Goal: Information Seeking & Learning: Learn about a topic

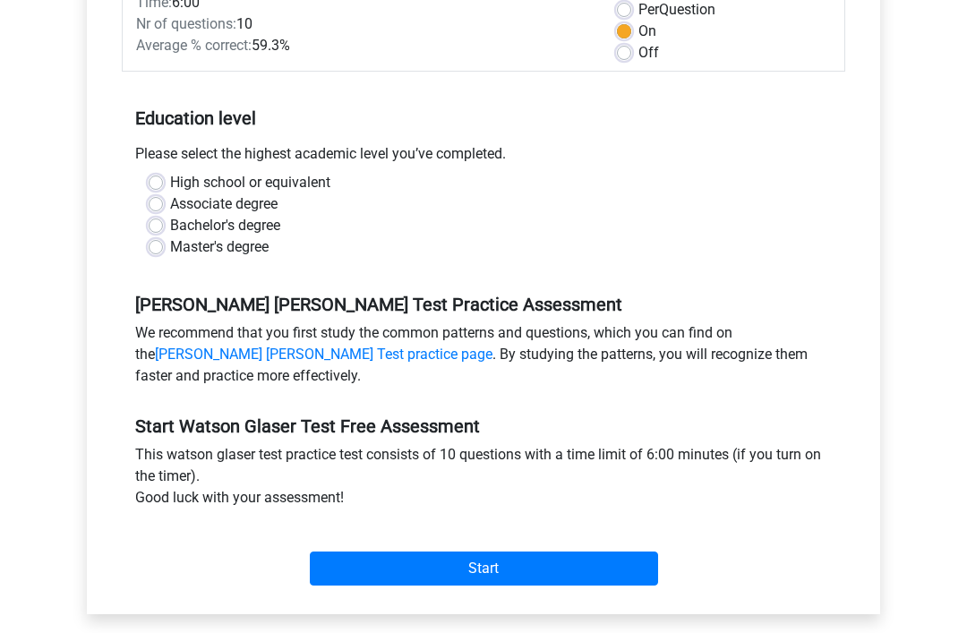
scroll to position [278, 0]
click at [459, 578] on input "Start" at bounding box center [484, 569] width 348 height 34
click at [149, 258] on div "Master's degree" at bounding box center [484, 246] width 670 height 21
click at [170, 233] on label "Bachelor's degree" at bounding box center [225, 225] width 110 height 21
click at [159, 233] on input "Bachelor's degree" at bounding box center [156, 224] width 14 height 18
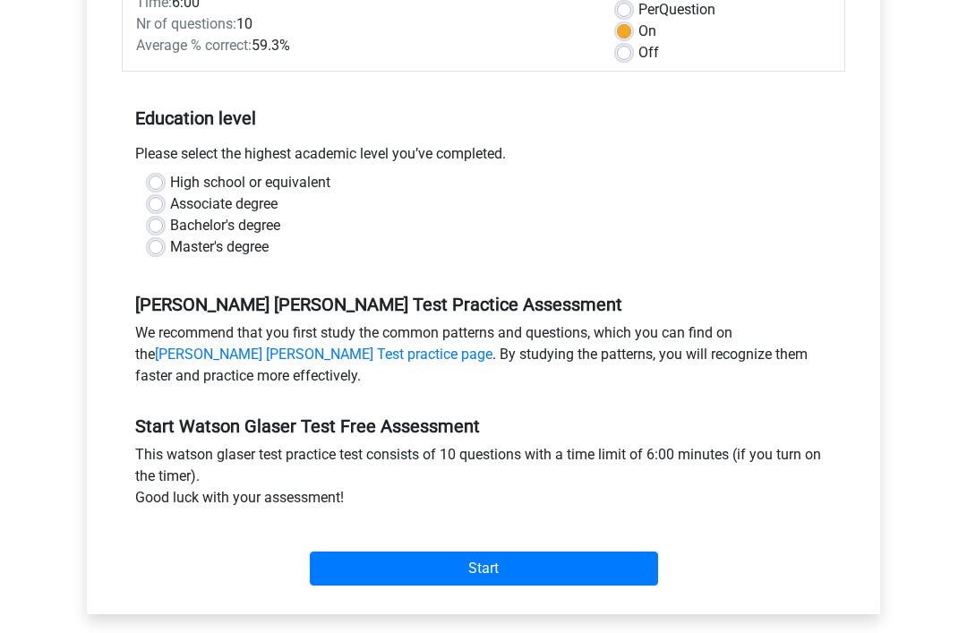
radio input "true"
click at [144, 222] on div "High school or equivalent Associate degree Bachelor's degree Master's degree" at bounding box center [483, 215] width 697 height 86
click at [464, 575] on input "Start" at bounding box center [484, 569] width 348 height 34
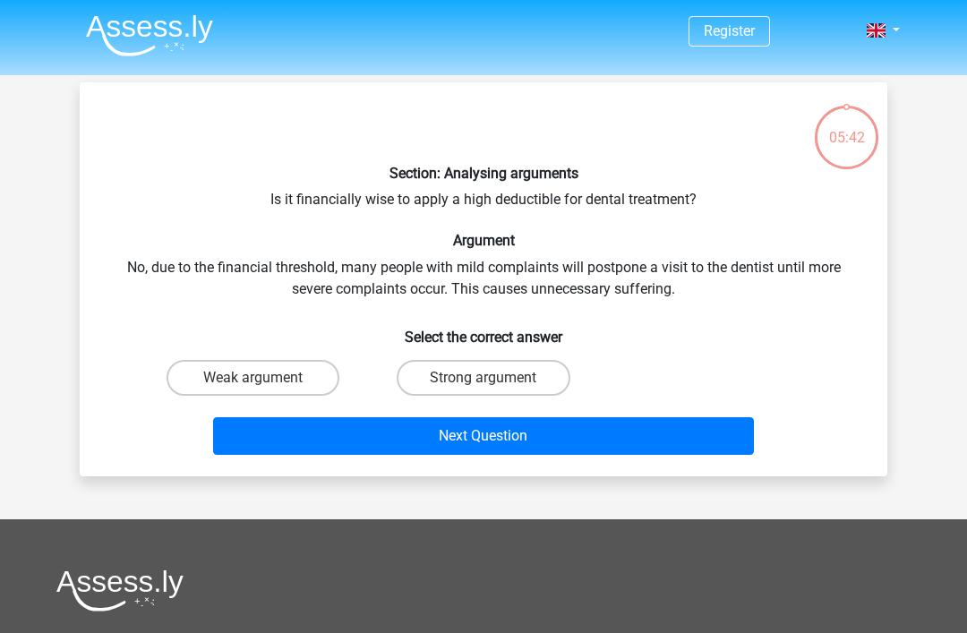
click at [541, 377] on label "Strong argument" at bounding box center [483, 378] width 173 height 36
click at [495, 378] on input "Strong argument" at bounding box center [490, 384] width 12 height 12
radio input "true"
click at [497, 448] on button "Next Question" at bounding box center [484, 436] width 542 height 38
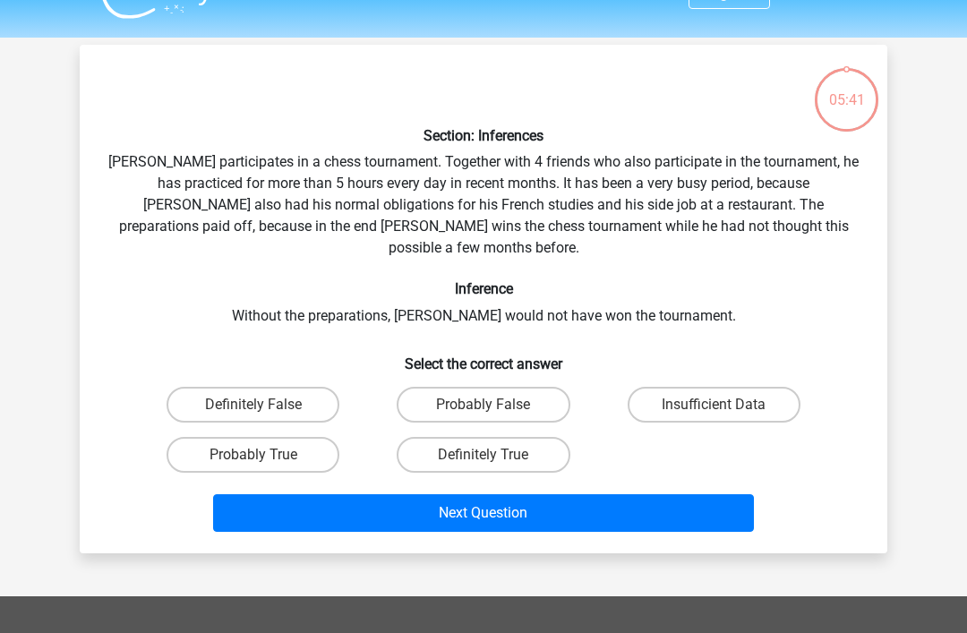
scroll to position [82, 0]
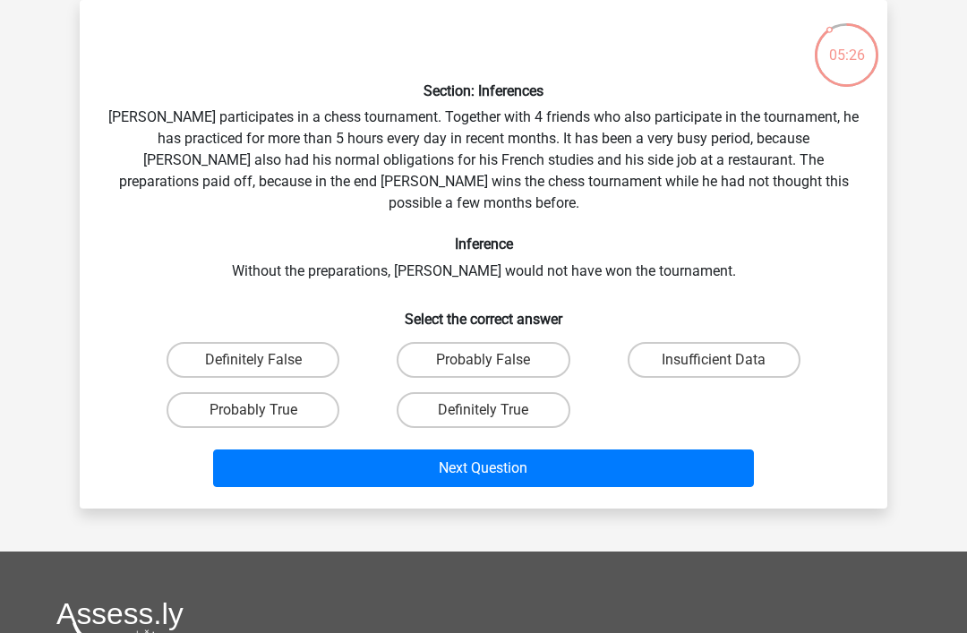
click at [274, 392] on label "Probably True" at bounding box center [253, 410] width 173 height 36
click at [265, 410] on input "Probably True" at bounding box center [260, 416] width 12 height 12
radio input "true"
click at [469, 450] on button "Next Question" at bounding box center [484, 469] width 542 height 38
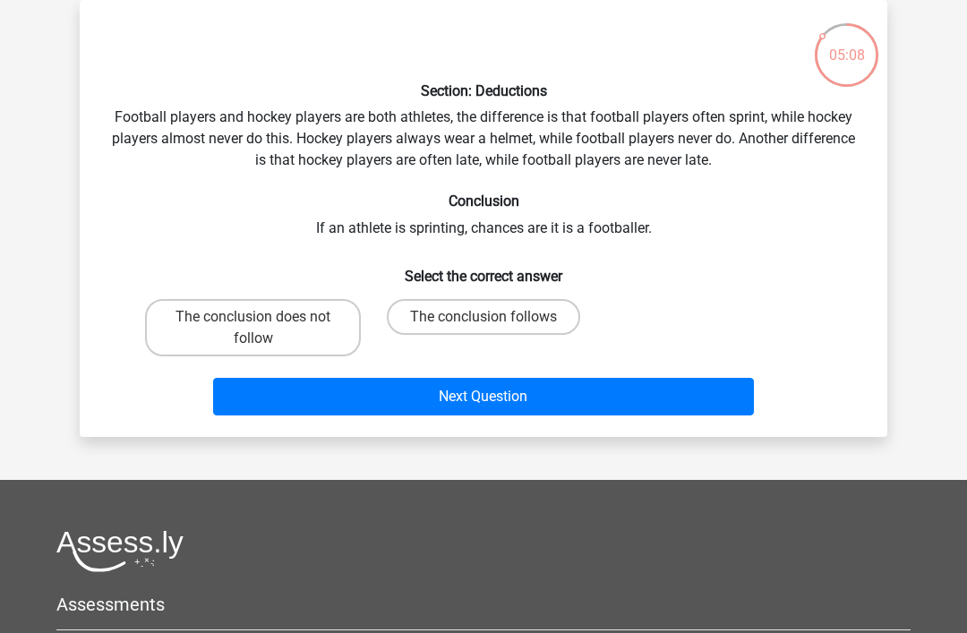
click at [480, 317] on label "The conclusion follows" at bounding box center [483, 317] width 193 height 36
click at [484, 317] on input "The conclusion follows" at bounding box center [490, 323] width 12 height 12
radio input "true"
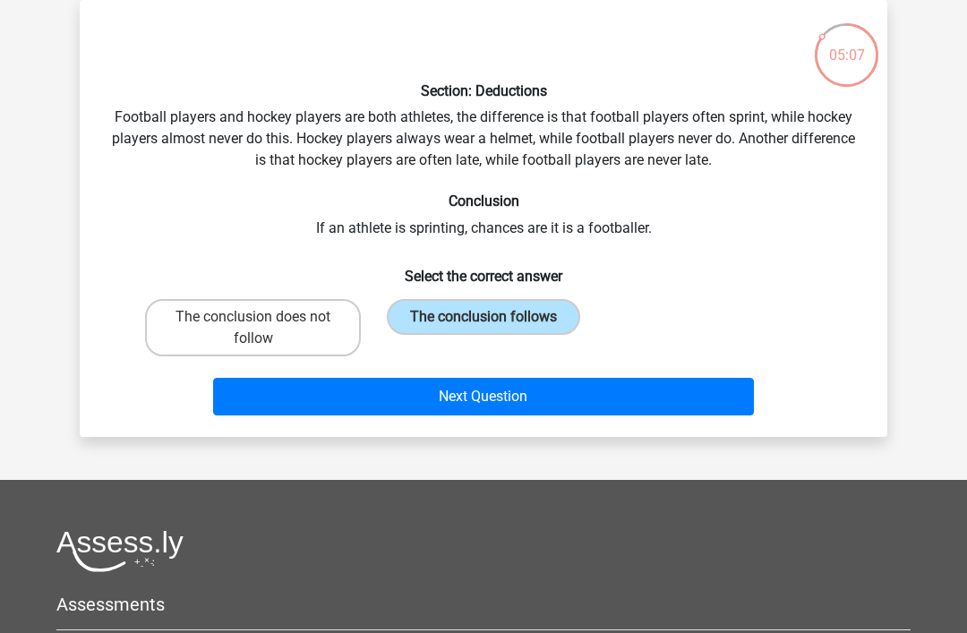
click at [459, 408] on button "Next Question" at bounding box center [484, 397] width 542 height 38
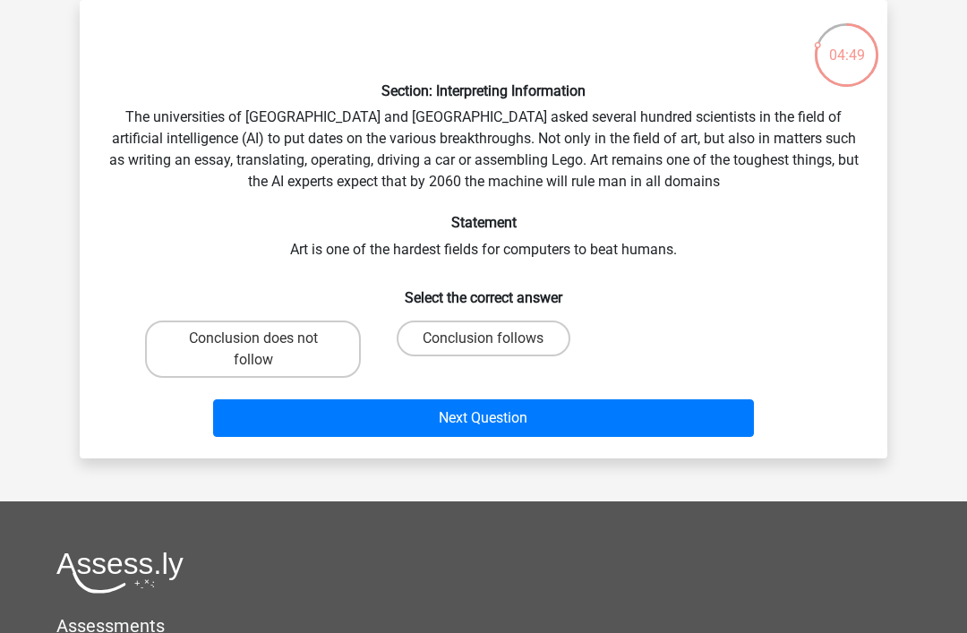
click at [539, 343] on label "Conclusion follows" at bounding box center [483, 339] width 173 height 36
click at [495, 343] on input "Conclusion follows" at bounding box center [490, 345] width 12 height 12
radio input "true"
click at [472, 419] on button "Next Question" at bounding box center [484, 419] width 542 height 38
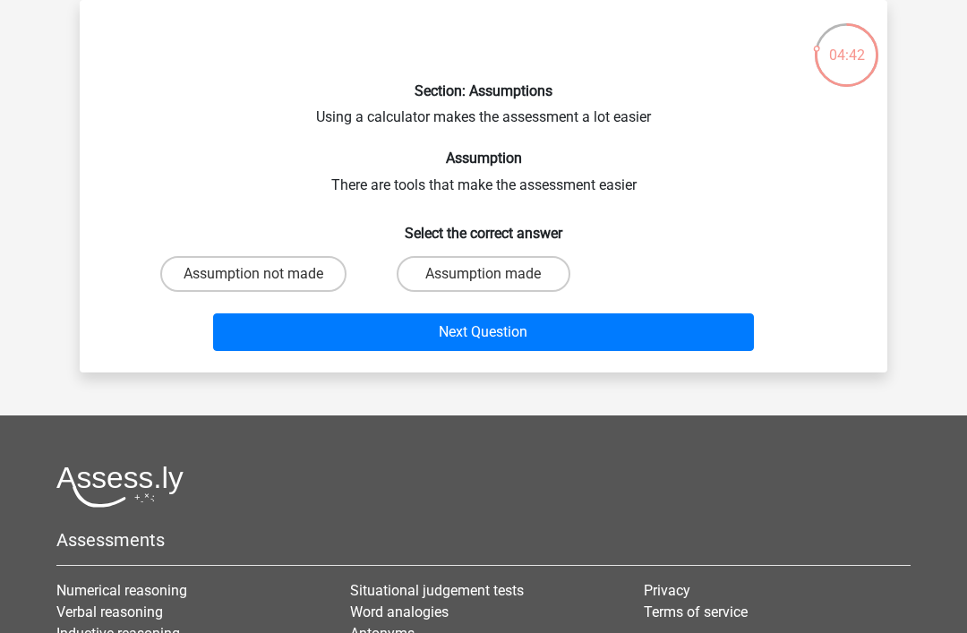
click at [518, 275] on label "Assumption made" at bounding box center [483, 274] width 173 height 36
click at [495, 275] on input "Assumption made" at bounding box center [490, 280] width 12 height 12
radio input "true"
click at [472, 348] on button "Next Question" at bounding box center [484, 333] width 542 height 38
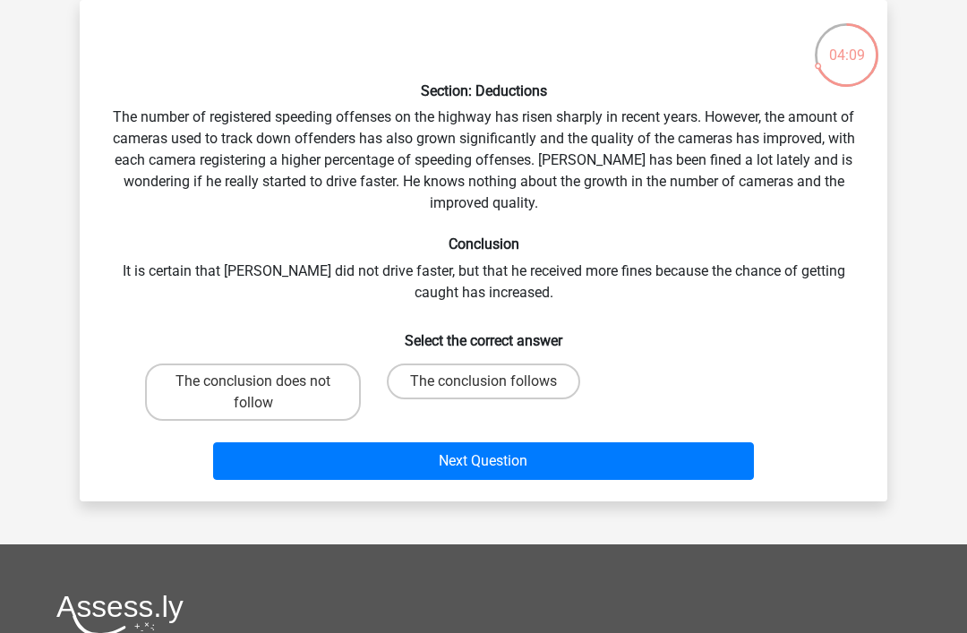
click at [328, 394] on label "The conclusion does not follow" at bounding box center [253, 392] width 216 height 57
click at [265, 393] on input "The conclusion does not follow" at bounding box center [260, 388] width 12 height 12
radio input "true"
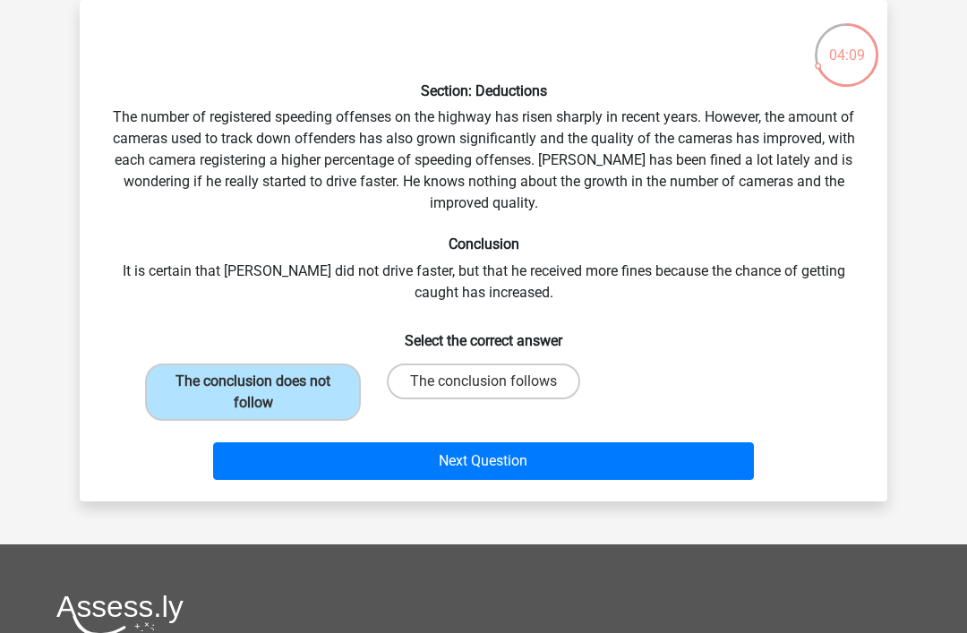
click at [404, 465] on button "Next Question" at bounding box center [484, 462] width 542 height 38
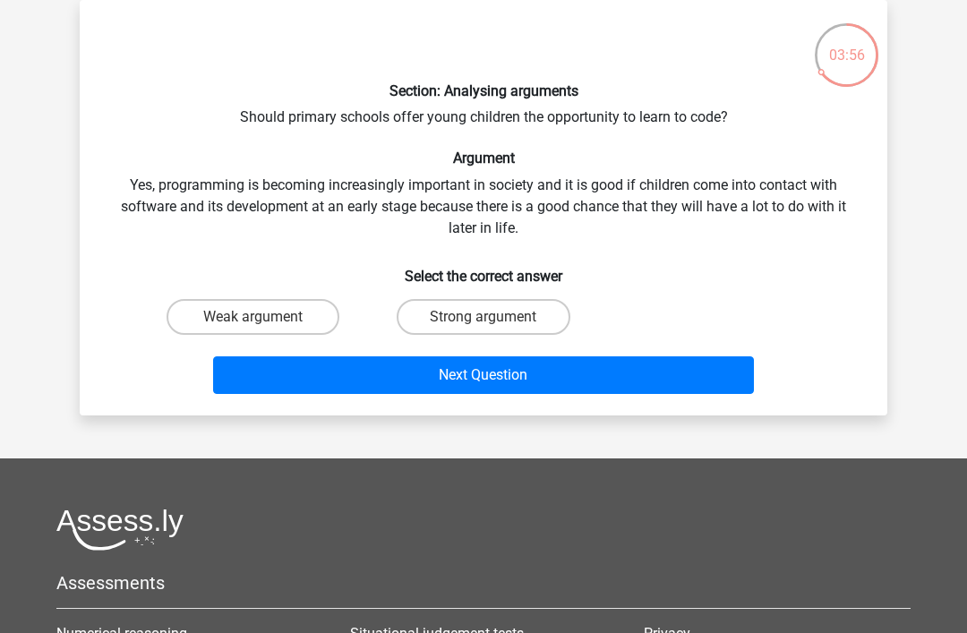
click at [495, 329] on input "Strong argument" at bounding box center [490, 323] width 12 height 12
radio input "true"
click at [431, 389] on button "Next Question" at bounding box center [484, 376] width 542 height 38
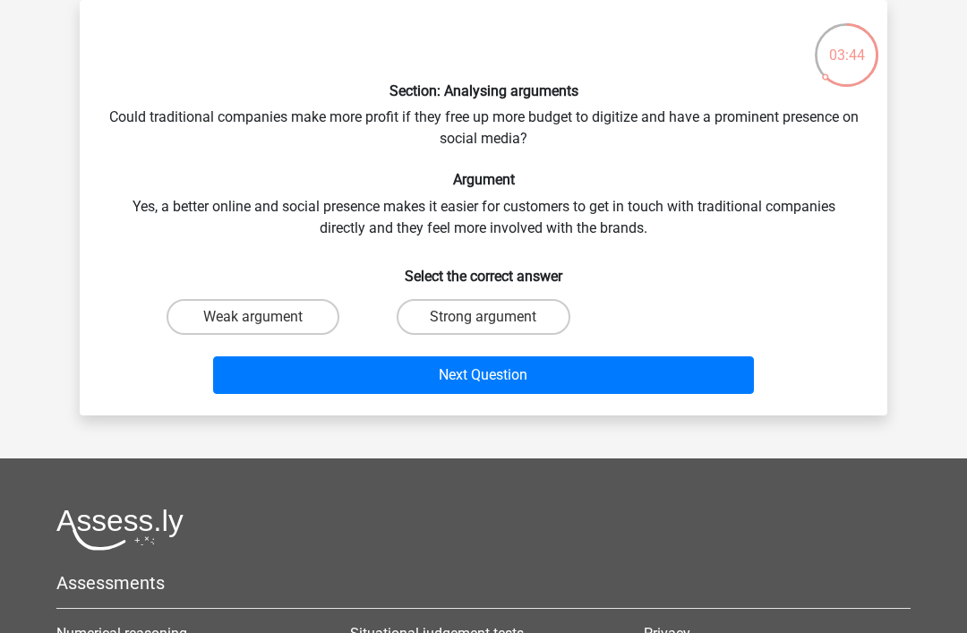
click at [505, 315] on label "Strong argument" at bounding box center [483, 317] width 173 height 36
click at [495, 317] on input "Strong argument" at bounding box center [490, 323] width 12 height 12
radio input "true"
click at [426, 377] on button "Next Question" at bounding box center [484, 376] width 542 height 38
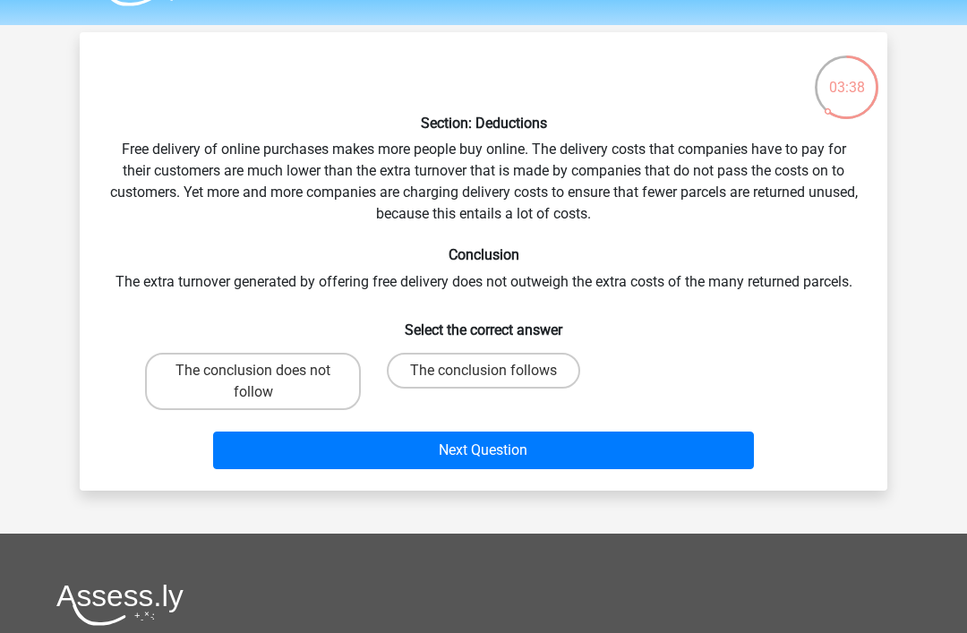
scroll to position [50, 0]
click at [438, 378] on label "The conclusion follows" at bounding box center [483, 371] width 193 height 36
click at [484, 378] on input "The conclusion follows" at bounding box center [490, 377] width 12 height 12
radio input "true"
click at [398, 445] on button "Next Question" at bounding box center [484, 451] width 542 height 38
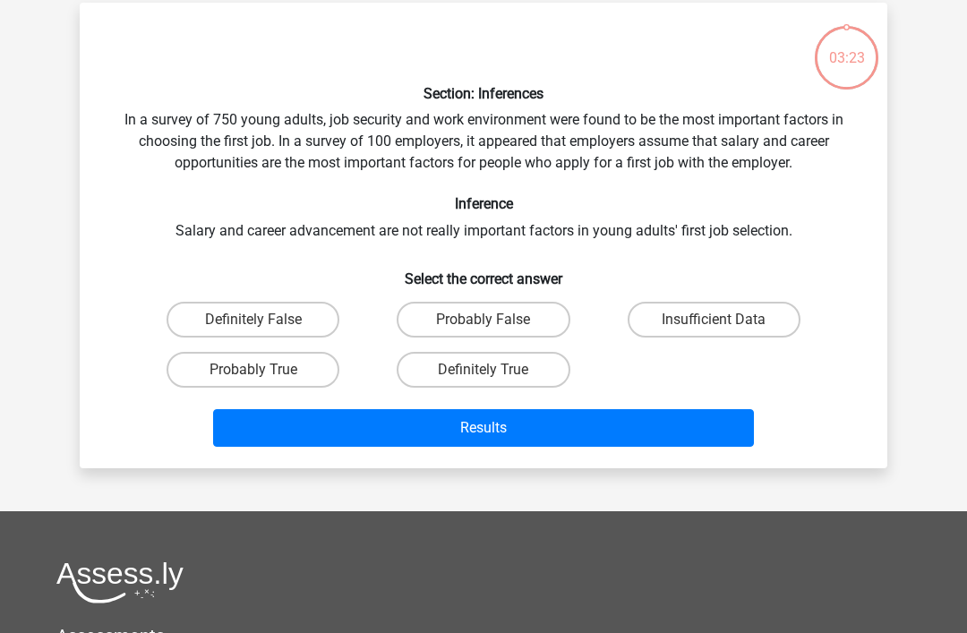
scroll to position [82, 0]
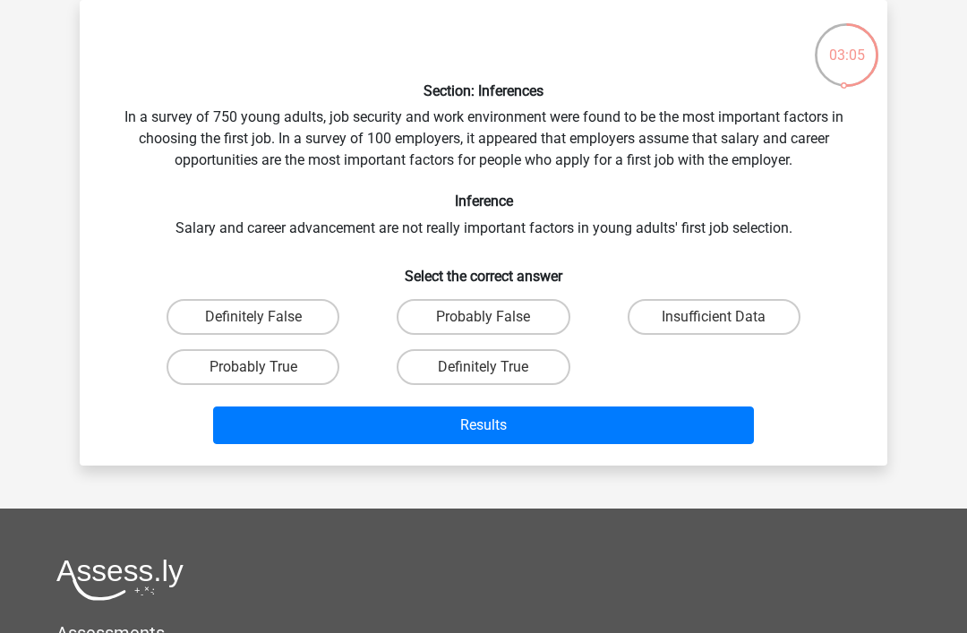
click at [490, 322] on input "Probably False" at bounding box center [490, 323] width 12 height 12
radio input "true"
click at [677, 321] on label "Insufficient Data" at bounding box center [714, 317] width 173 height 36
click at [714, 321] on input "Insufficient Data" at bounding box center [720, 323] width 12 height 12
radio input "true"
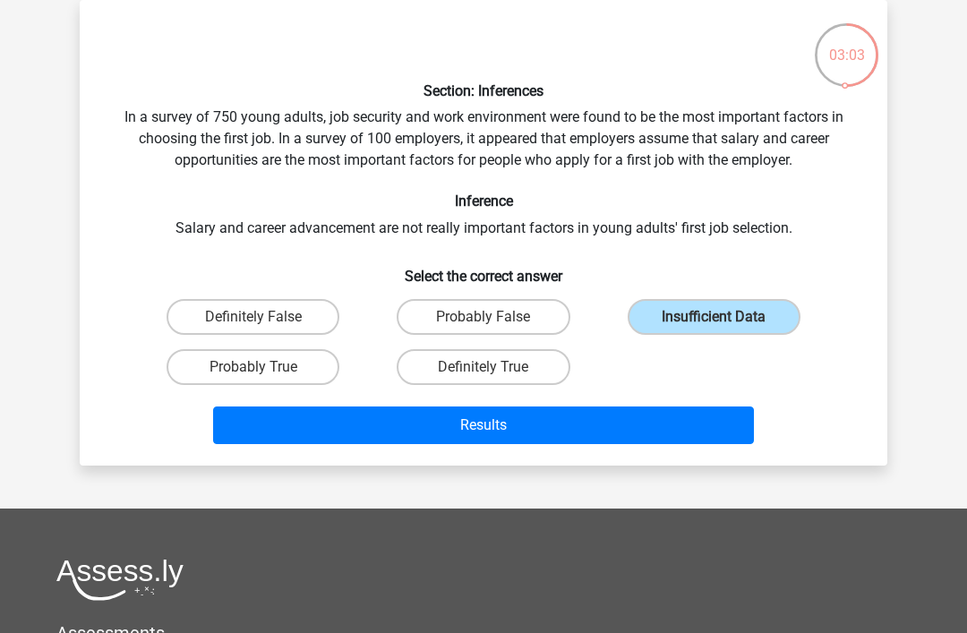
click at [471, 443] on button "Results" at bounding box center [484, 426] width 542 height 38
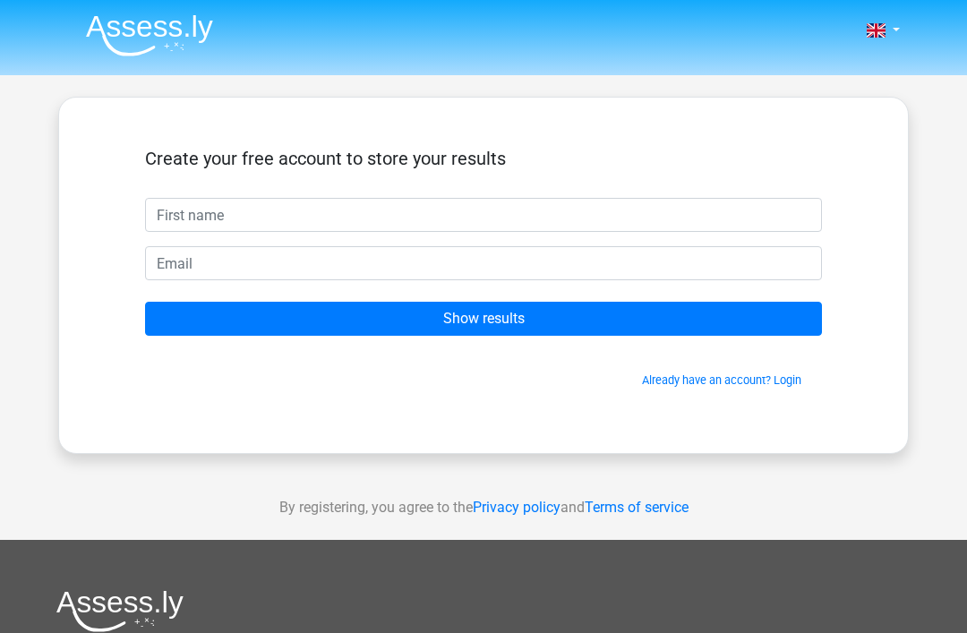
click at [461, 205] on input "text" at bounding box center [483, 215] width 677 height 34
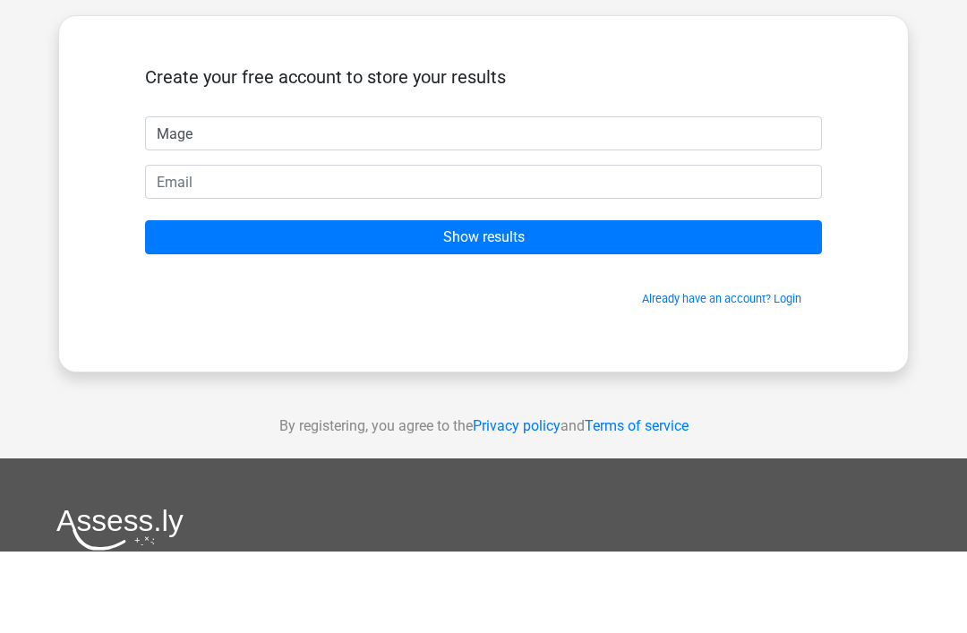
type input "Mage"
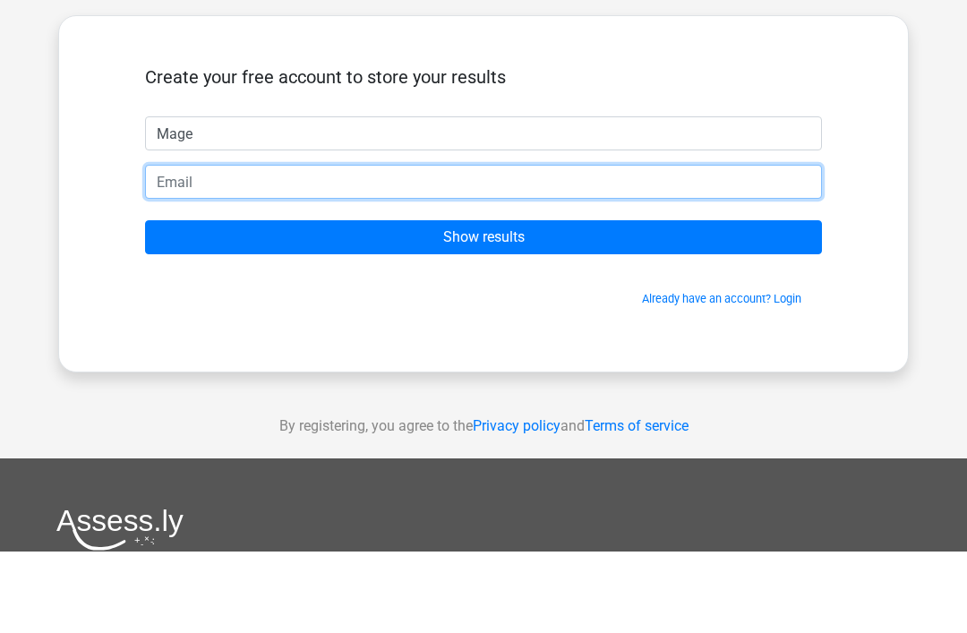
click at [302, 246] on input "email" at bounding box center [483, 263] width 677 height 34
type input "[EMAIL_ADDRESS][DOMAIN_NAME]"
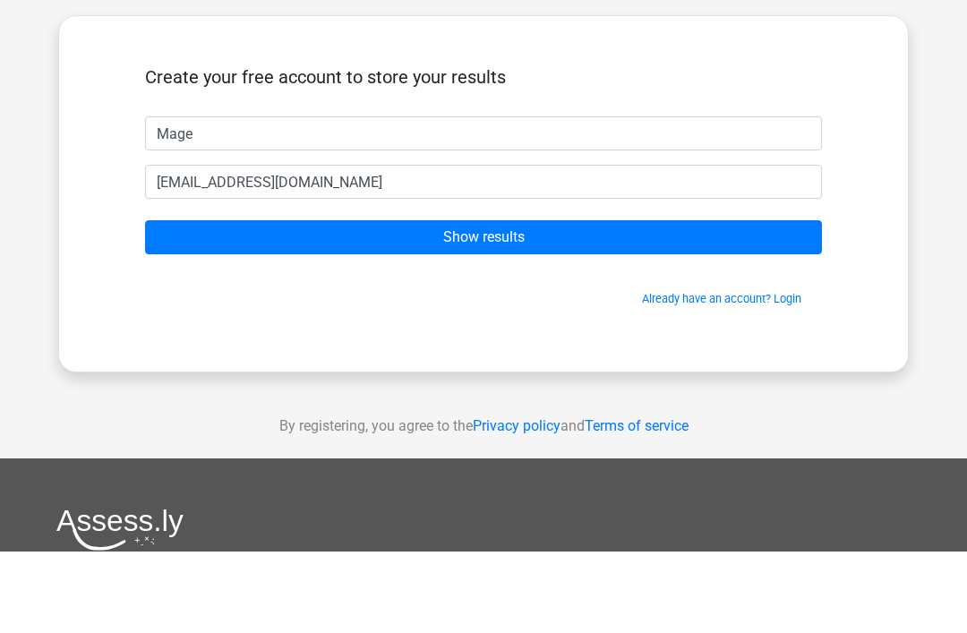
scroll to position [82, 0]
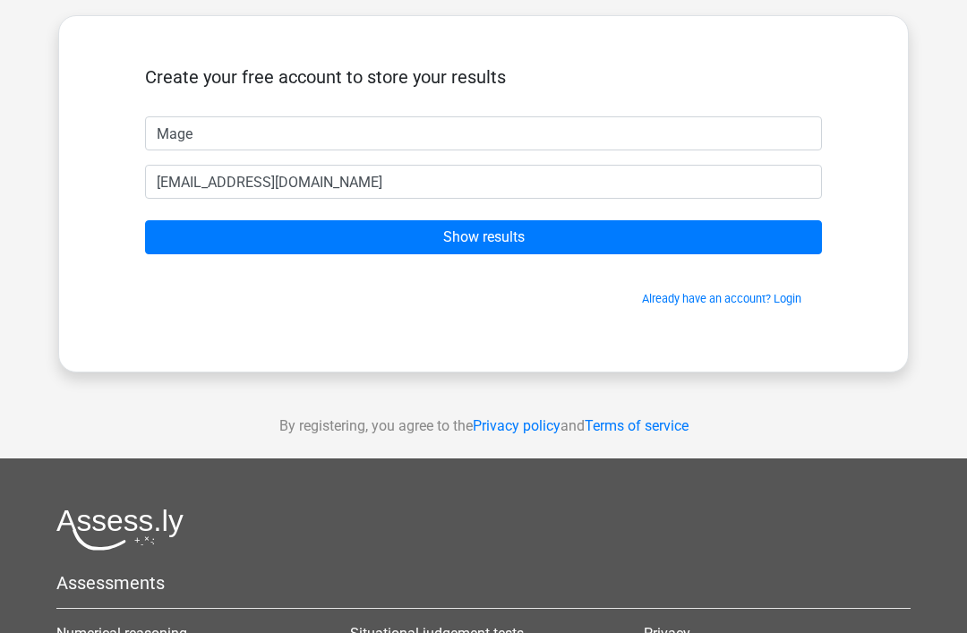
click at [553, 226] on input "Show results" at bounding box center [483, 237] width 677 height 34
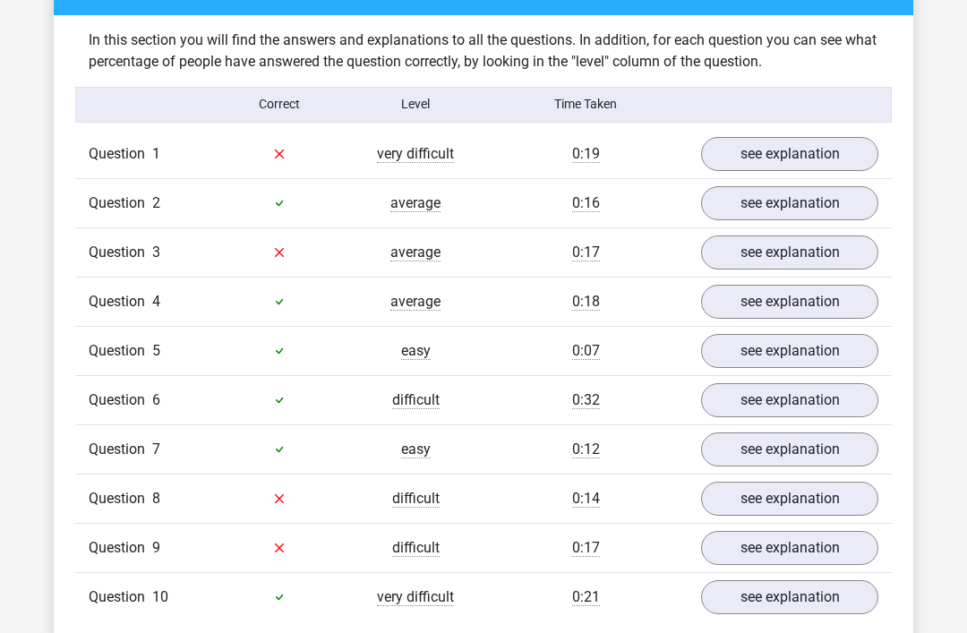
scroll to position [1357, 0]
click at [838, 137] on link "see explanation" at bounding box center [789, 154] width 177 height 34
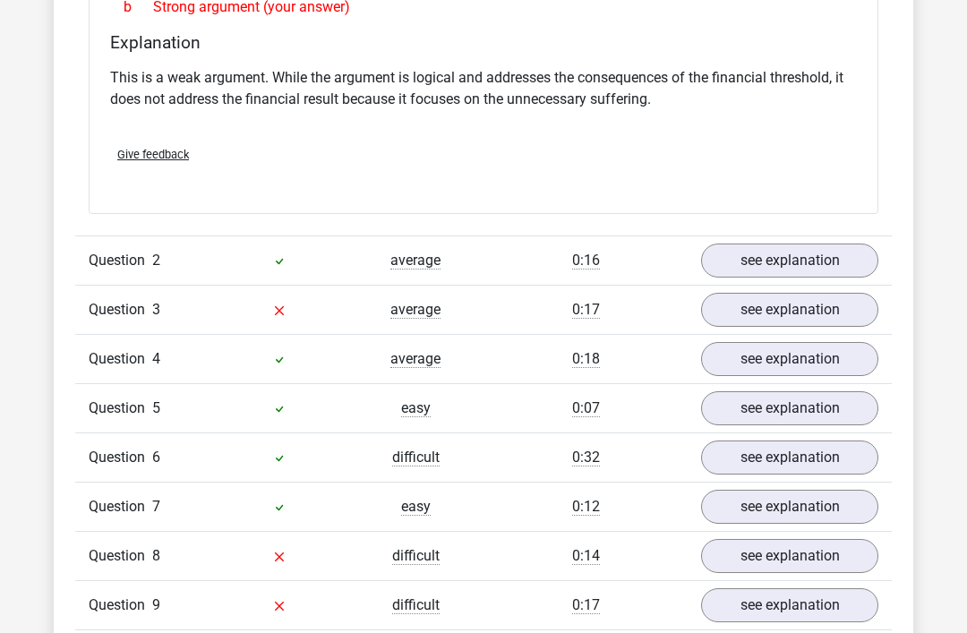
click at [829, 296] on link "see explanation" at bounding box center [789, 311] width 177 height 34
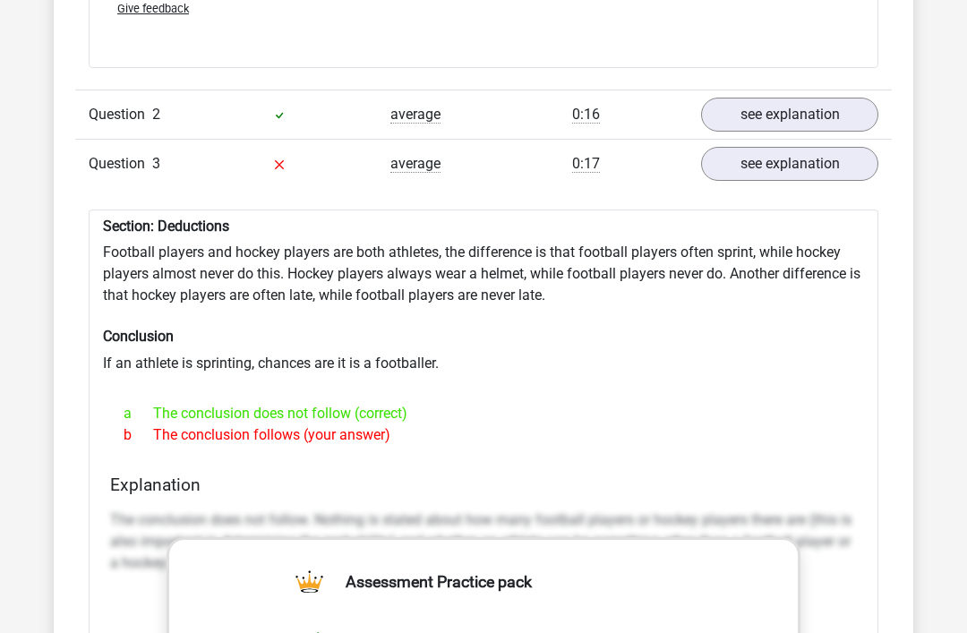
scroll to position [1921, 0]
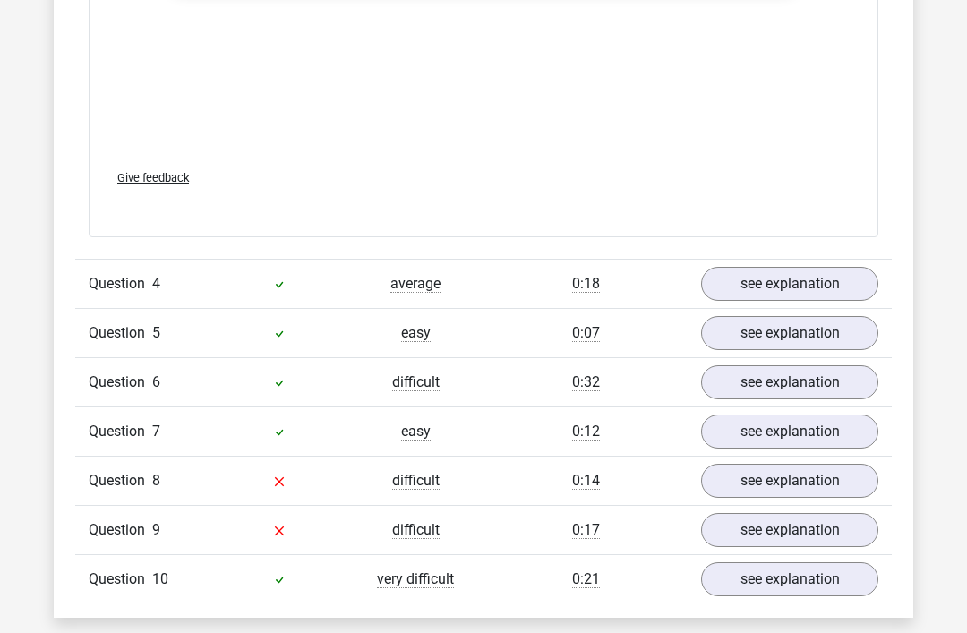
click at [802, 466] on link "see explanation" at bounding box center [789, 482] width 177 height 34
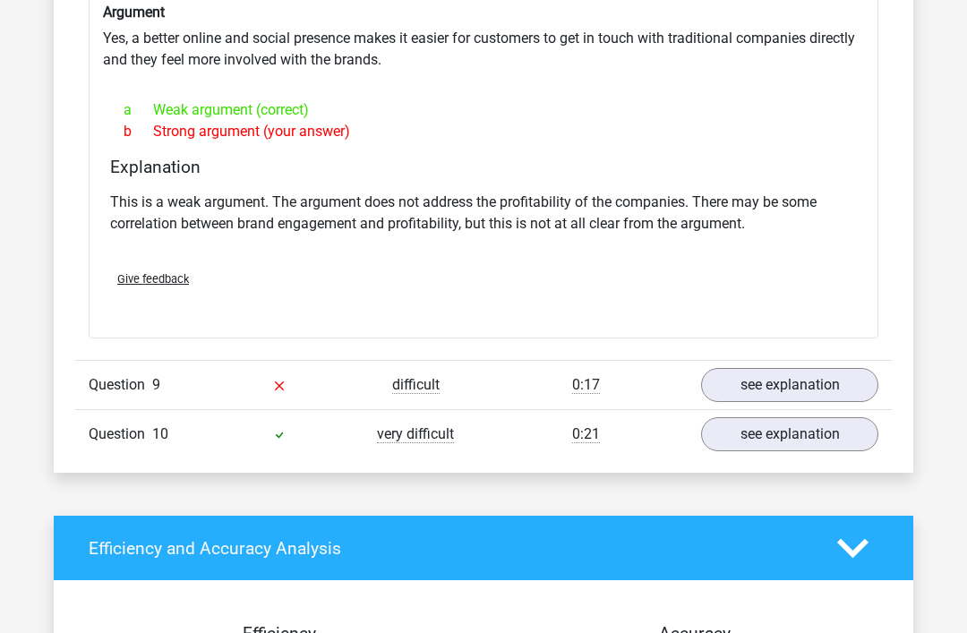
scroll to position [3532, 0]
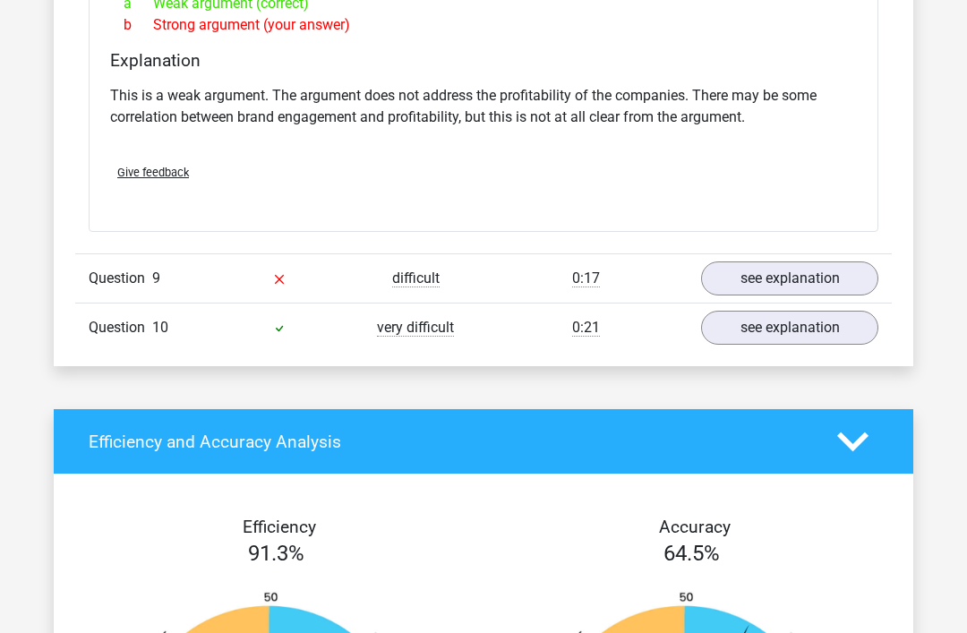
click at [800, 268] on link "see explanation" at bounding box center [789, 279] width 177 height 34
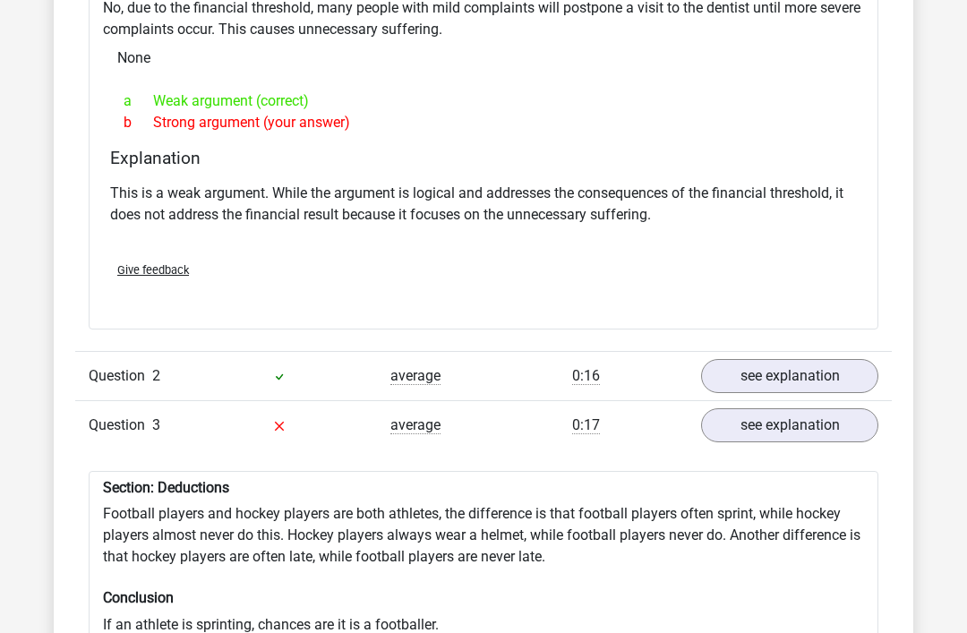
scroll to position [1613, 0]
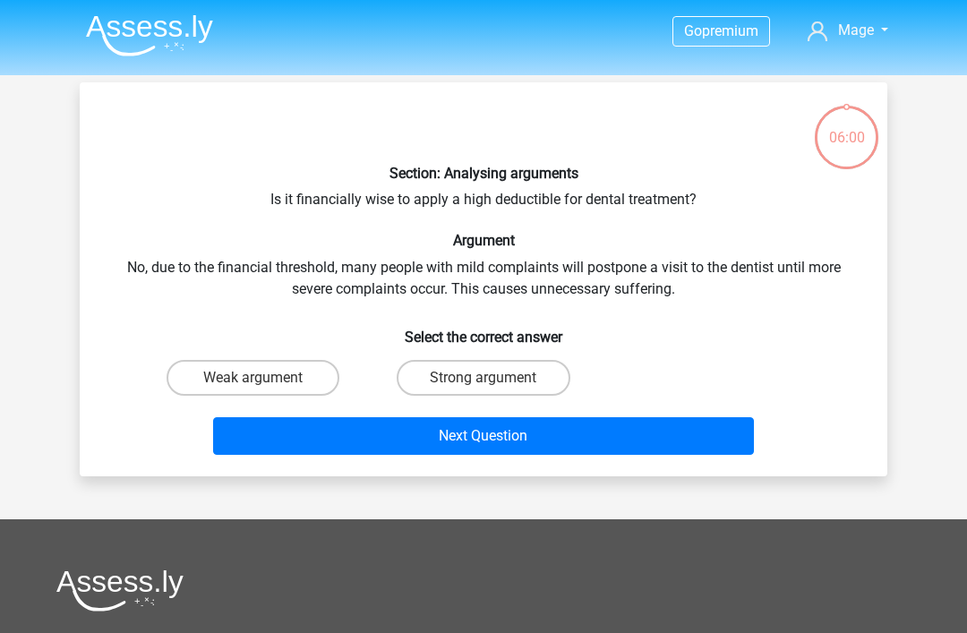
scroll to position [82, 0]
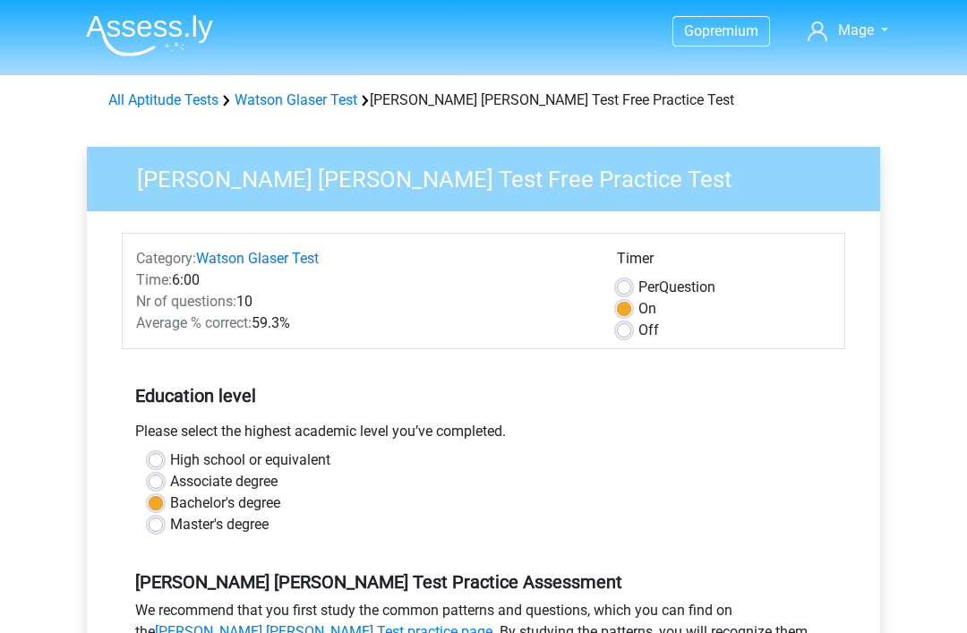
scroll to position [335, 0]
